Goal: Communication & Community: Share content

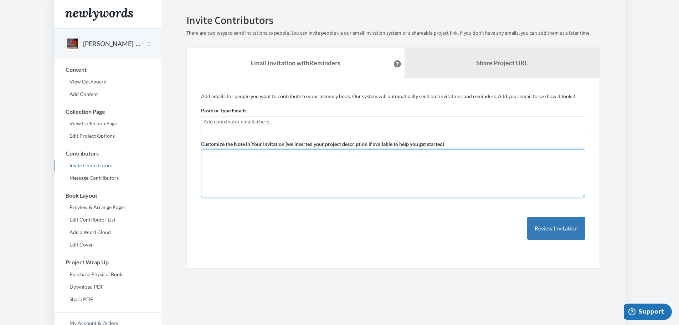
click at [287, 167] on textarea "Customize the Note in Your Invitation (we inserted your project description if …" at bounding box center [393, 173] width 384 height 48
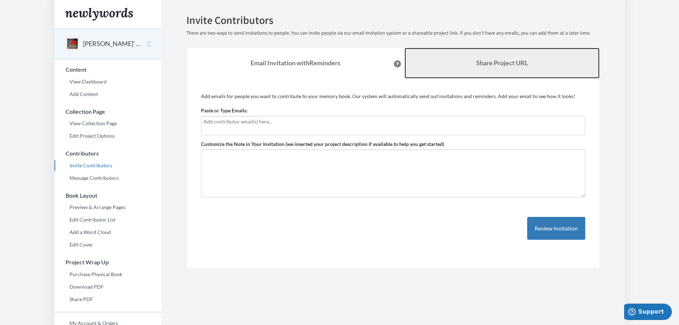
click at [498, 57] on link "Share Project URL" at bounding box center [502, 63] width 195 height 31
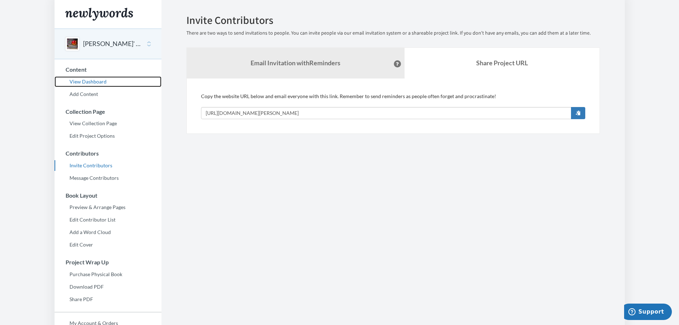
click at [99, 84] on link "View Dashboard" at bounding box center [108, 81] width 107 height 11
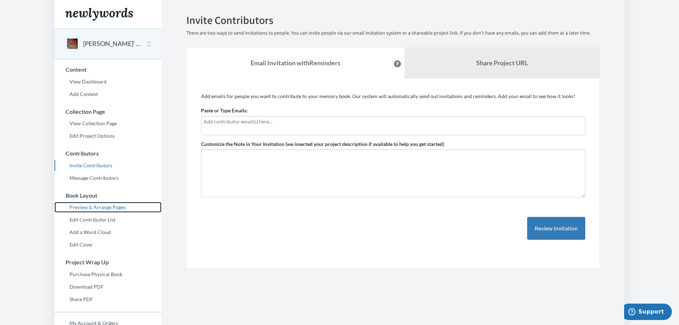
click at [104, 207] on link "Preview & Arrange Pages" at bounding box center [108, 207] width 107 height 11
click at [235, 129] on div at bounding box center [393, 125] width 384 height 19
type input "a@b.com"
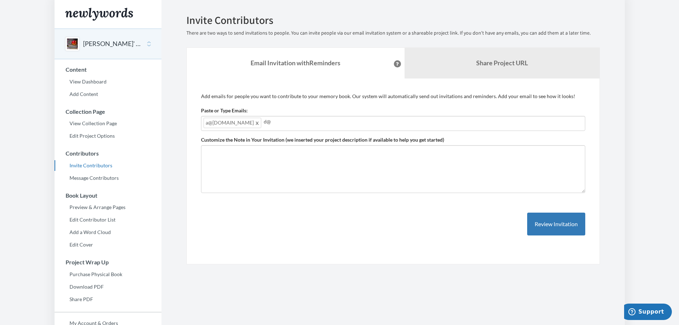
type input "d@d"
type input "c"
type input "e@d"
type input "aaaa@bbbb.com"
click at [280, 123] on input "aaaa@bbbb.com" at bounding box center [423, 122] width 319 height 8
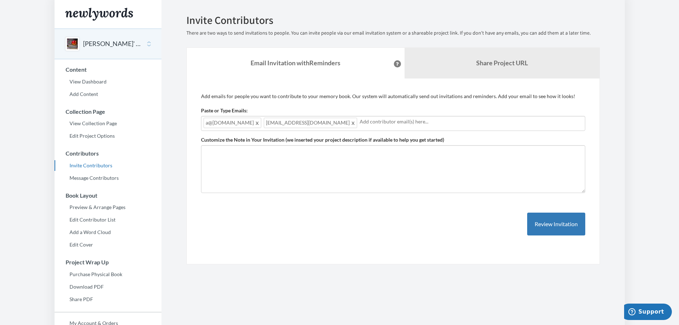
click at [255, 124] on span at bounding box center [257, 122] width 5 height 9
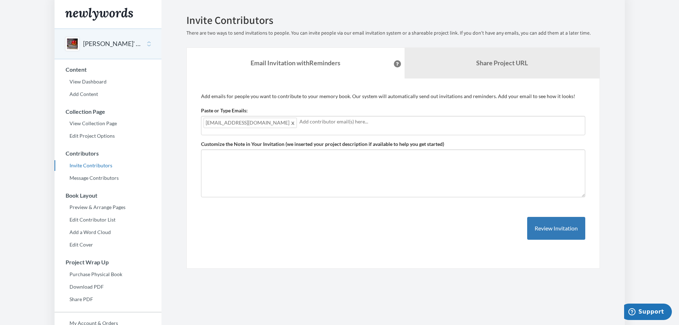
click at [291, 124] on span at bounding box center [293, 122] width 5 height 9
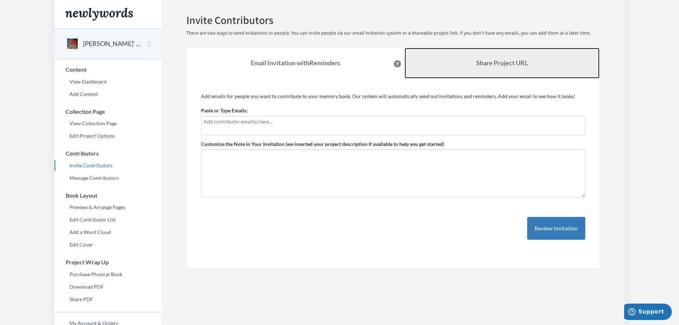
click at [461, 65] on link "Share Project URL" at bounding box center [502, 63] width 195 height 31
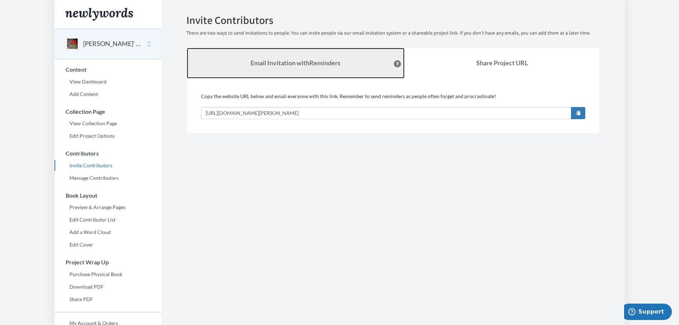
click at [305, 64] on strong "Email Invitation with Reminders" at bounding box center [296, 63] width 90 height 8
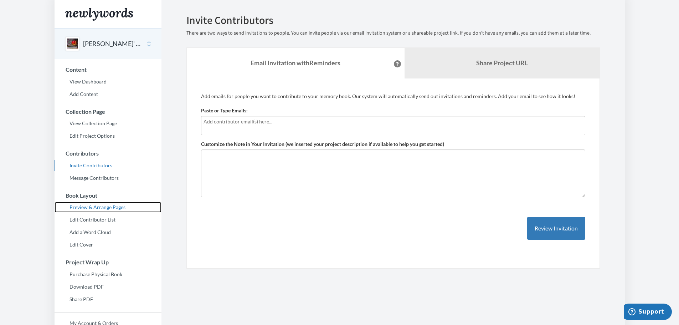
click at [84, 204] on link "Preview & Arrange Pages" at bounding box center [108, 207] width 107 height 11
